Goal: Transaction & Acquisition: Purchase product/service

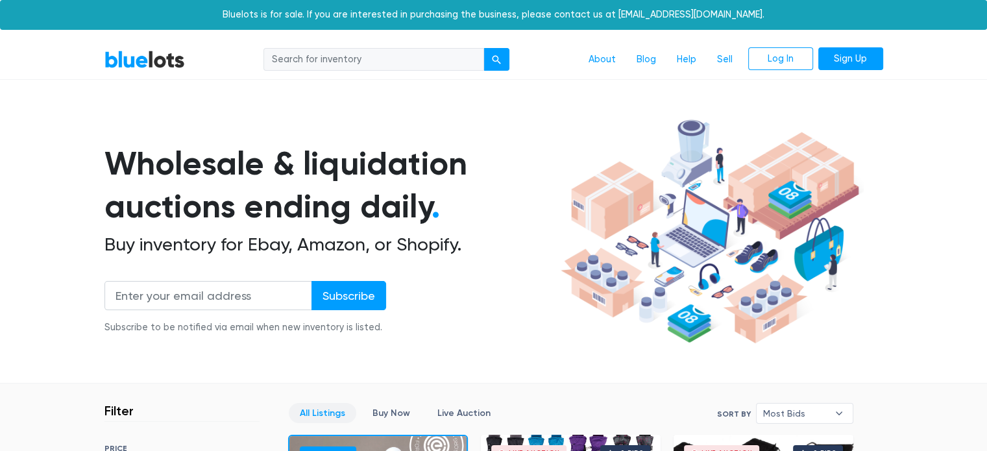
click at [376, 65] on input "search" at bounding box center [373, 59] width 221 height 23
type input "jordans"
click at [501, 67] on button "submit" at bounding box center [496, 59] width 26 height 23
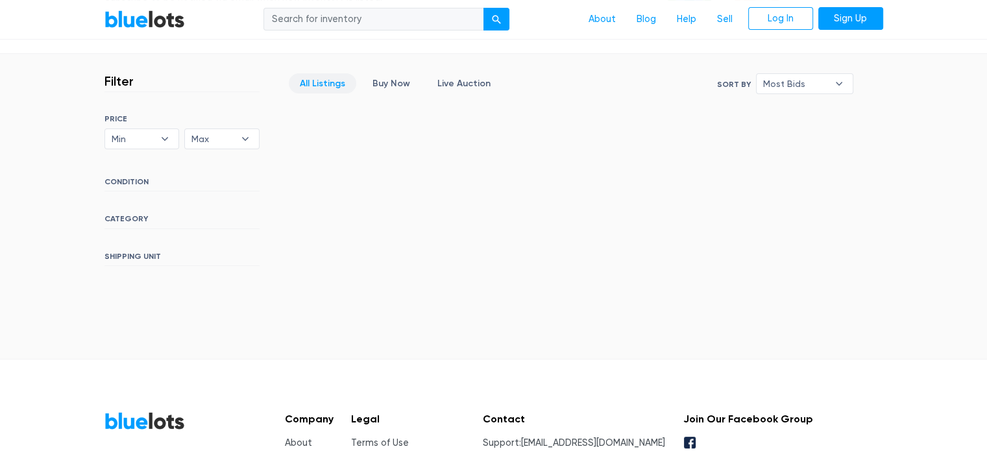
scroll to position [380, 0]
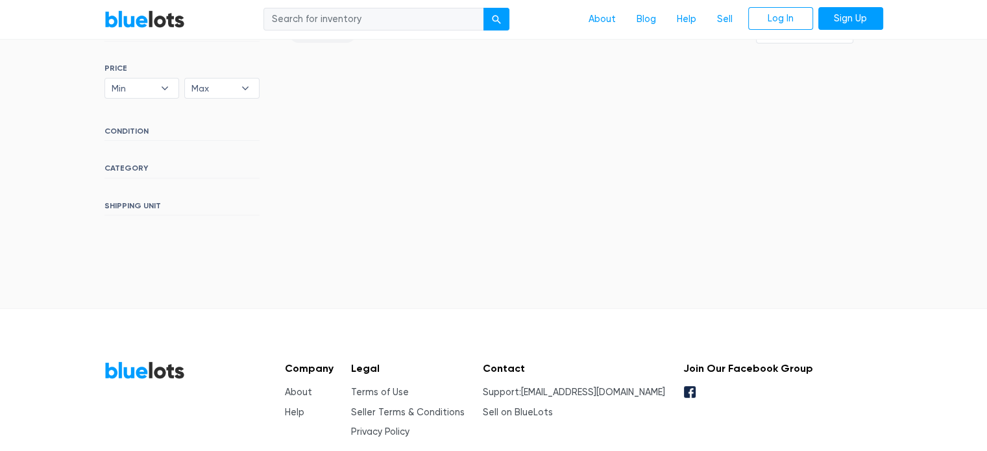
click at [121, 165] on h6 "CATEGORY" at bounding box center [181, 170] width 155 height 14
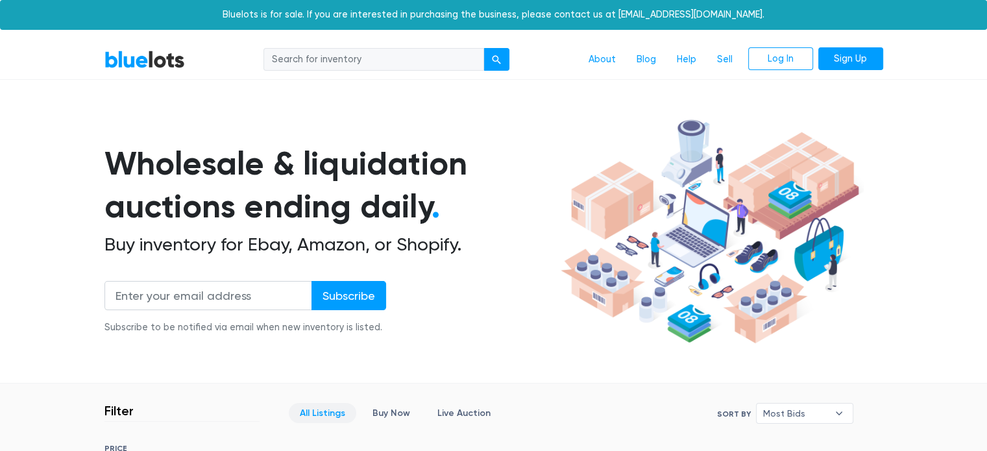
click at [281, 56] on input "search" at bounding box center [373, 59] width 221 height 23
type input "shoes"
click at [483, 48] on button "submit" at bounding box center [496, 59] width 26 height 23
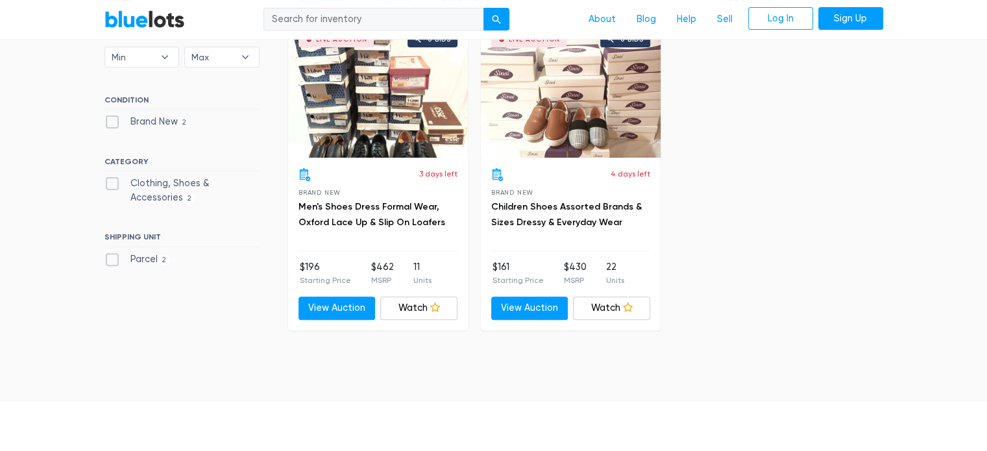
scroll to position [433, 0]
